Goal: Transaction & Acquisition: Purchase product/service

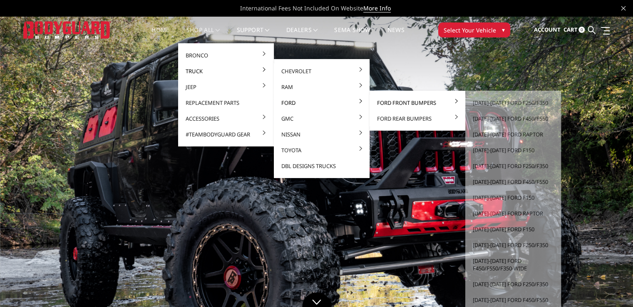
click at [385, 102] on link "Ford Front Bumpers" at bounding box center [417, 103] width 89 height 16
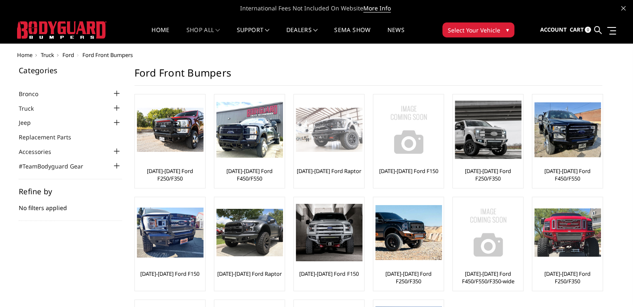
click at [324, 137] on img at bounding box center [329, 130] width 67 height 45
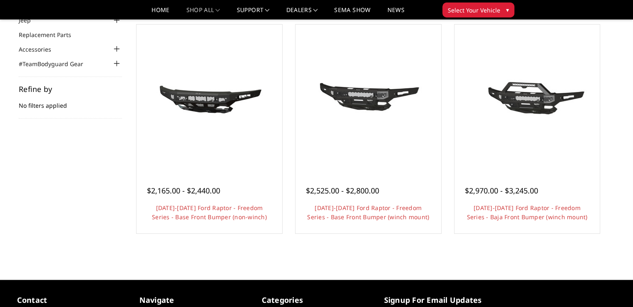
scroll to position [76, 0]
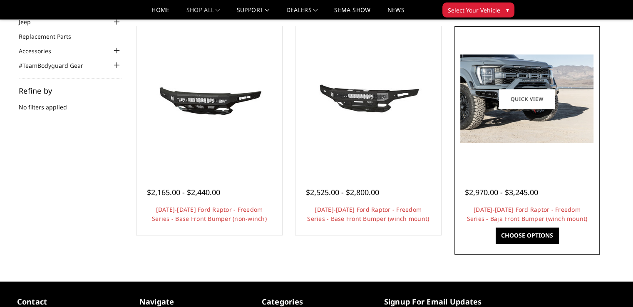
click at [526, 193] on span "$2,970.00 - $3,245.00" at bounding box center [501, 192] width 73 height 10
click at [532, 141] on img at bounding box center [526, 98] width 133 height 89
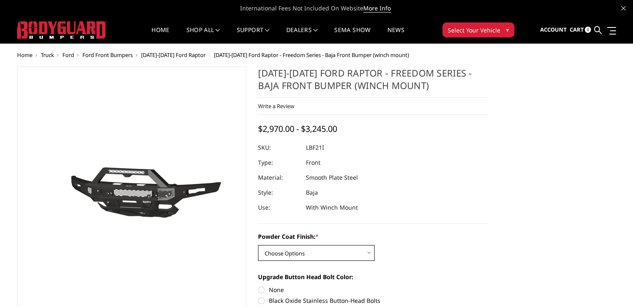
click at [330, 255] on select "Choose Options Bare Metal Texture Black Powder Coat" at bounding box center [316, 253] width 116 height 16
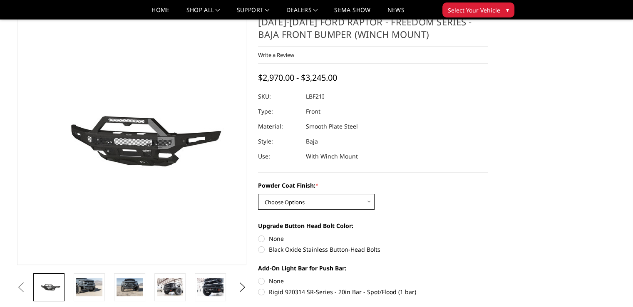
scroll to position [42, 0]
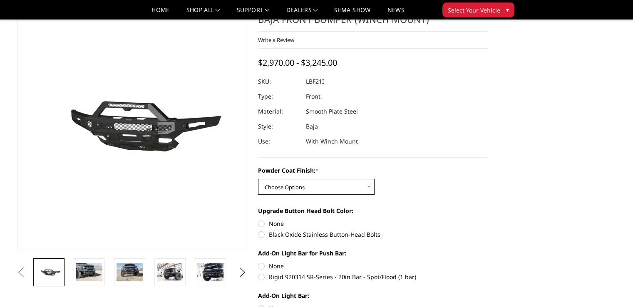
click at [369, 188] on select "Choose Options Bare Metal Texture Black Powder Coat" at bounding box center [316, 187] width 116 height 16
select select "2766"
click at [258, 179] on select "Choose Options Bare Metal Texture Black Powder Coat" at bounding box center [316, 187] width 116 height 16
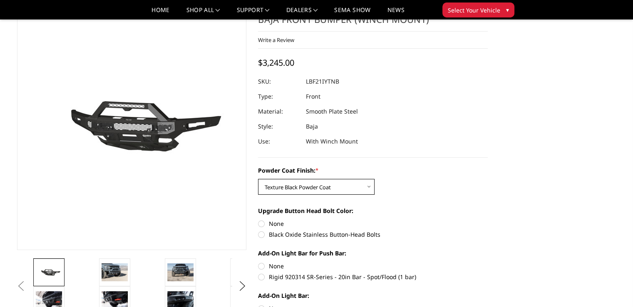
scroll to position [83, 0]
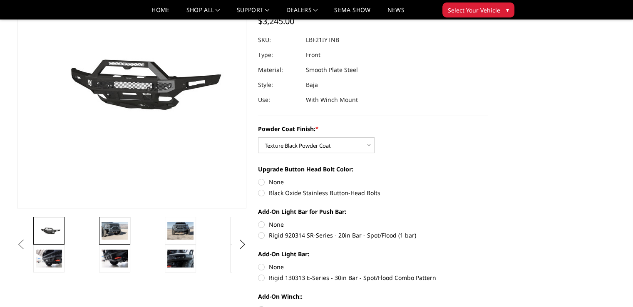
click at [115, 229] on img at bounding box center [115, 230] width 26 height 17
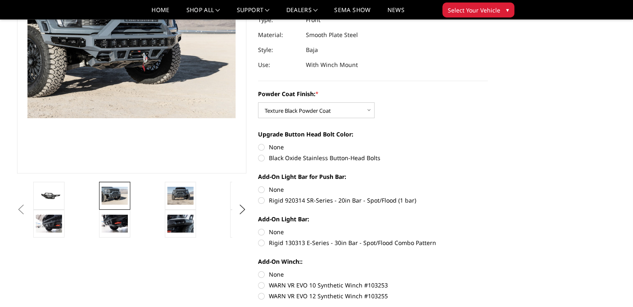
scroll to position [104, 0]
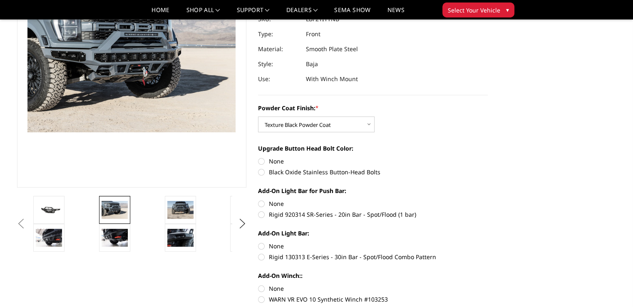
click at [259, 171] on label "Black Oxide Stainless Button-Head Bolts" at bounding box center [373, 172] width 230 height 9
click at [488, 157] on input "Black Oxide Stainless Button-Head Bolts" at bounding box center [488, 157] width 0 height 0
radio input "true"
click at [261, 211] on label "Rigid 920314 SR-Series - 20in Bar - Spot/Flood (1 bar)" at bounding box center [373, 214] width 230 height 9
click at [488, 200] on input "Rigid 920314 SR-Series - 20in Bar - Spot/Flood (1 bar)" at bounding box center [488, 199] width 0 height 0
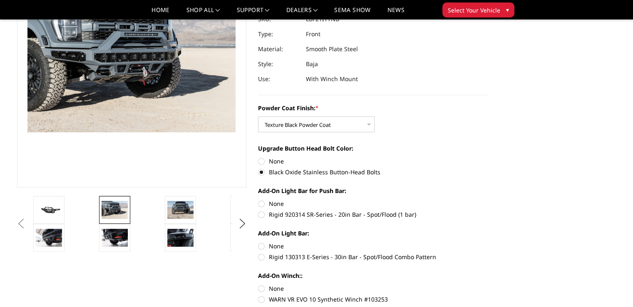
radio input "true"
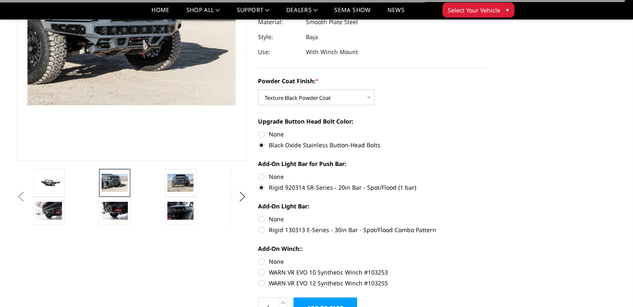
scroll to position [146, 0]
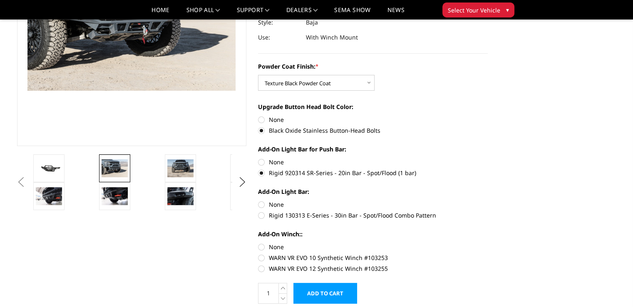
click at [259, 213] on label "Rigid 130313 E-Series - 30in Bar - Spot/Flood Combo Pattern" at bounding box center [373, 215] width 230 height 9
click at [488, 201] on input "Rigid 130313 E-Series - 30in Bar - Spot/Flood Combo Pattern" at bounding box center [488, 200] width 0 height 0
radio input "true"
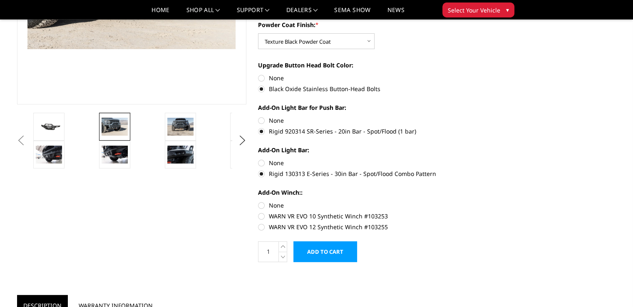
click at [261, 216] on label "WARN VR EVO 10 Synthetic Winch #103253" at bounding box center [373, 216] width 230 height 9
click at [488, 201] on input "WARN VR EVO 10 Synthetic Winch #103253" at bounding box center [488, 201] width 0 height 0
radio input "true"
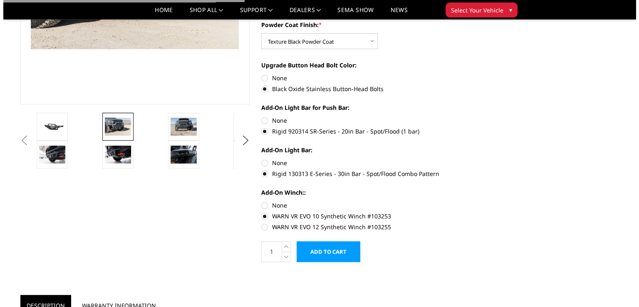
scroll to position [229, 0]
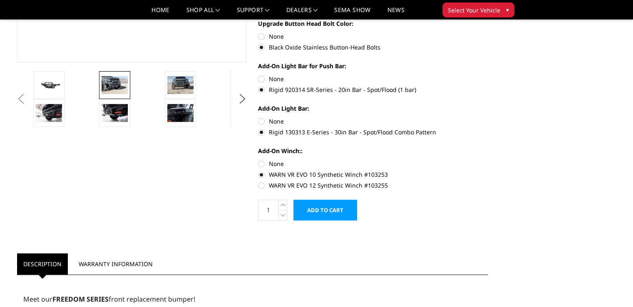
click at [317, 211] on input "Add to Cart" at bounding box center [325, 210] width 64 height 21
